Goal: Task Accomplishment & Management: Manage account settings

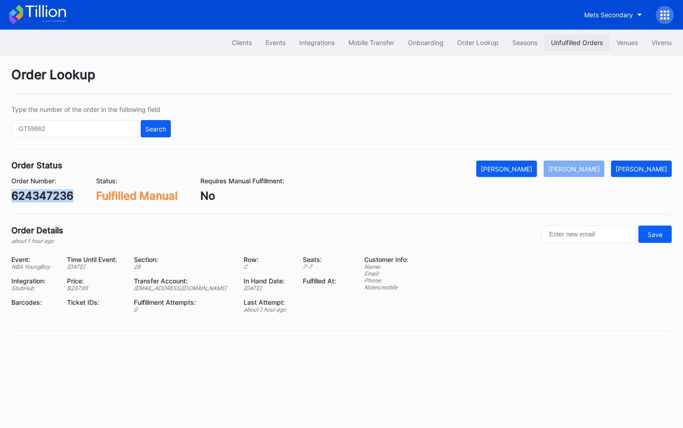
click at [560, 35] on button "Unfulfilled Orders" at bounding box center [577, 42] width 66 height 17
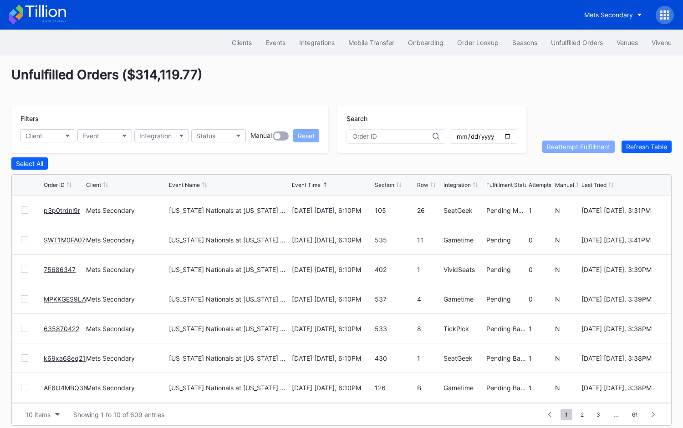
scroll to position [7, 0]
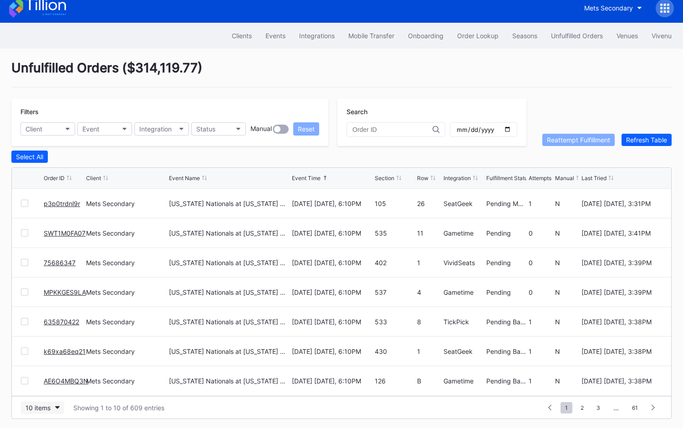
click at [41, 405] on div "10 items" at bounding box center [37, 408] width 25 height 8
click at [58, 349] on div "50 items" at bounding box center [42, 349] width 43 height 17
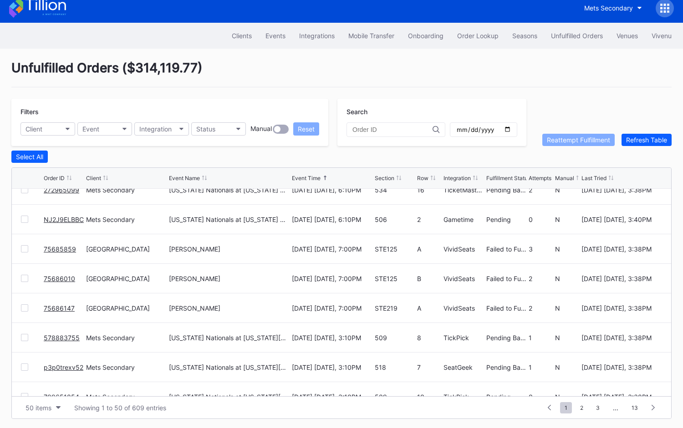
scroll to position [641, 0]
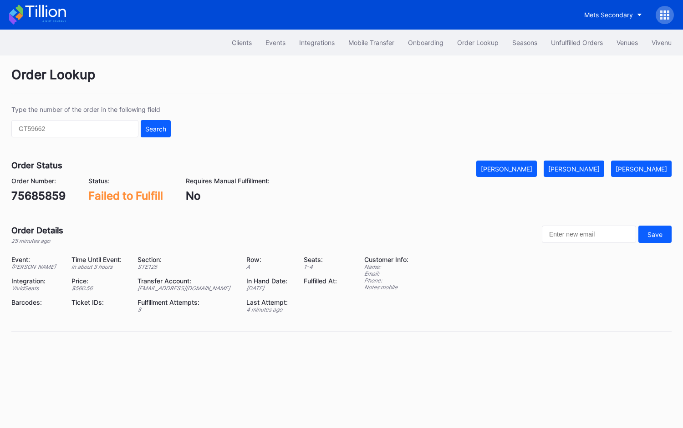
click at [40, 197] on div "75685859" at bounding box center [38, 195] width 54 height 13
copy div "75685859"
click at [583, 168] on div "Mark Fulfilled" at bounding box center [573, 169] width 51 height 8
click at [40, 196] on div "75686010" at bounding box center [37, 195] width 53 height 13
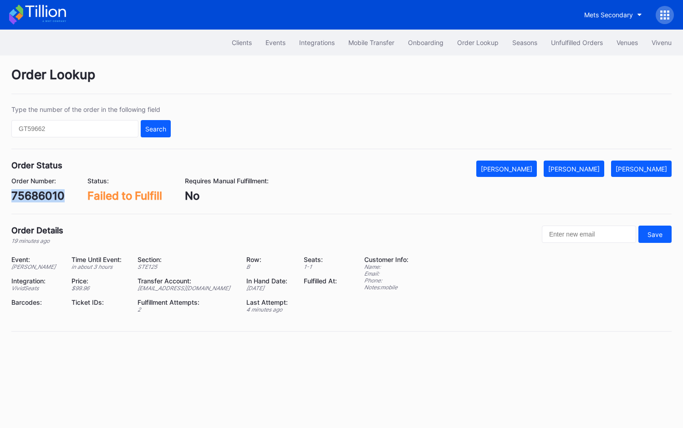
click at [40, 196] on div "75686010" at bounding box center [37, 195] width 53 height 13
copy div "75686010"
click at [588, 161] on button "Mark Fulfilled" at bounding box center [574, 169] width 61 height 16
click at [58, 191] on div "75686147" at bounding box center [37, 195] width 52 height 13
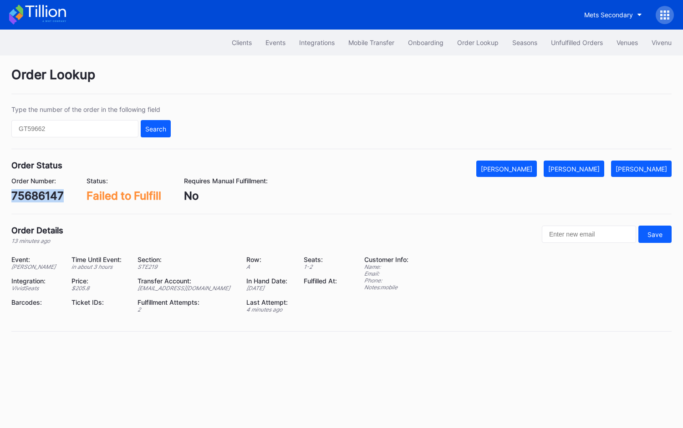
copy div "75686147"
click at [589, 163] on button "[PERSON_NAME]" at bounding box center [574, 169] width 61 height 16
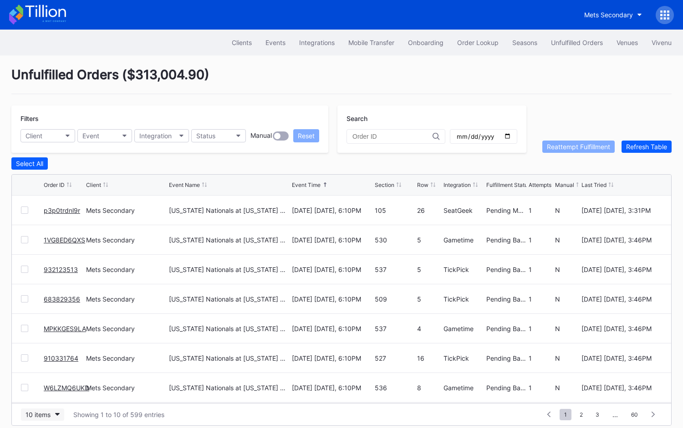
click at [34, 409] on button "10 items" at bounding box center [42, 415] width 43 height 12
click at [41, 363] on div "50 items" at bounding box center [42, 356] width 43 height 17
